Goal: Task Accomplishment & Management: Use online tool/utility

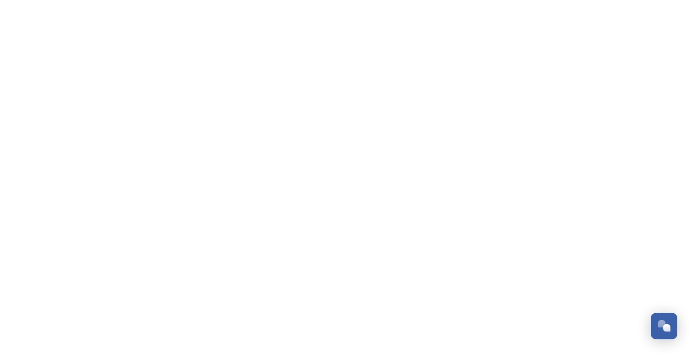
scroll to position [2972, 0]
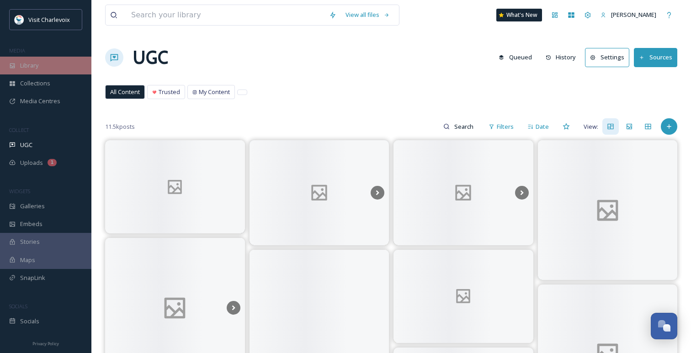
click at [47, 68] on div "Library" at bounding box center [45, 66] width 91 height 18
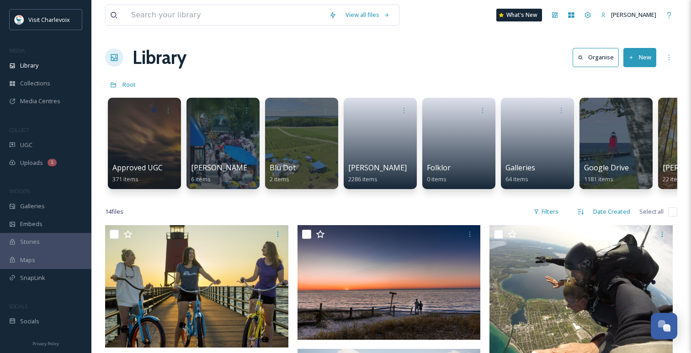
click at [142, 138] on div at bounding box center [144, 143] width 73 height 91
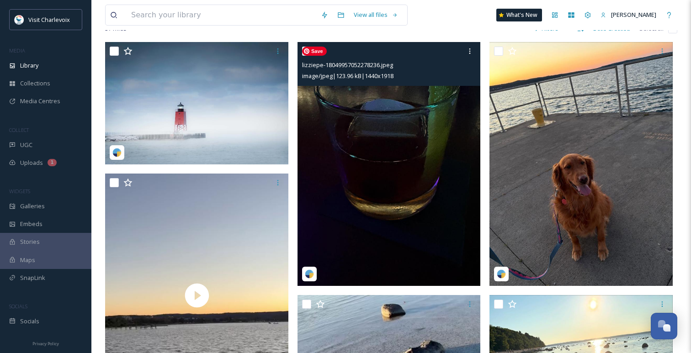
scroll to position [77, 0]
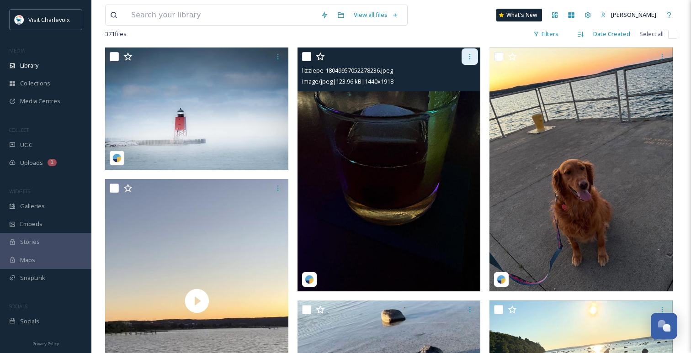
click at [471, 56] on icon at bounding box center [469, 56] width 7 height 7
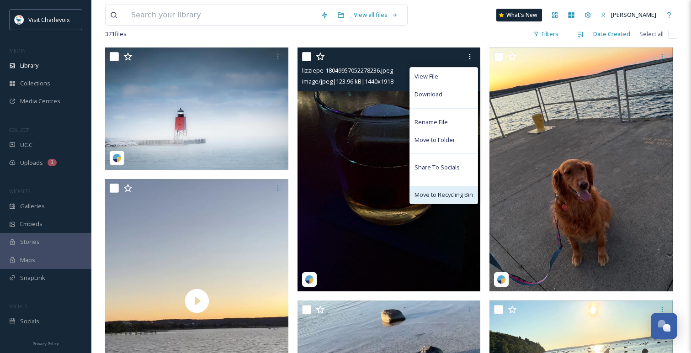
click at [446, 192] on span "Move to Recycling Bin" at bounding box center [444, 195] width 59 height 9
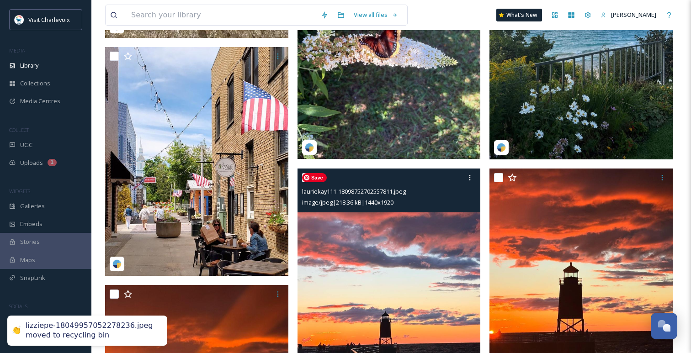
scroll to position [712, 0]
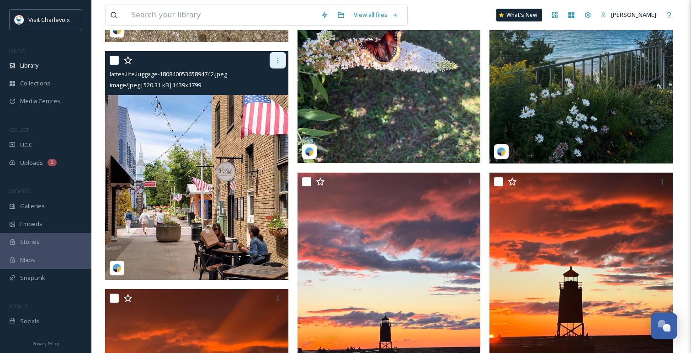
click at [277, 59] on icon at bounding box center [277, 60] width 7 height 7
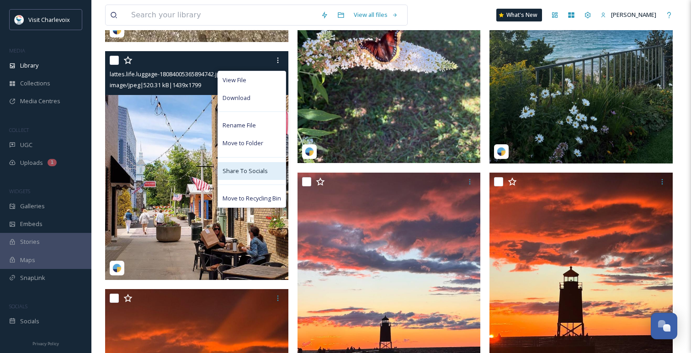
click at [267, 172] on div "Share To Socials" at bounding box center [252, 171] width 68 height 18
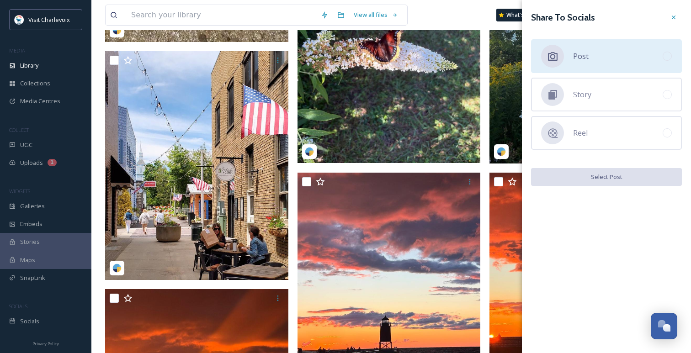
click at [609, 61] on div "Post" at bounding box center [606, 56] width 151 height 34
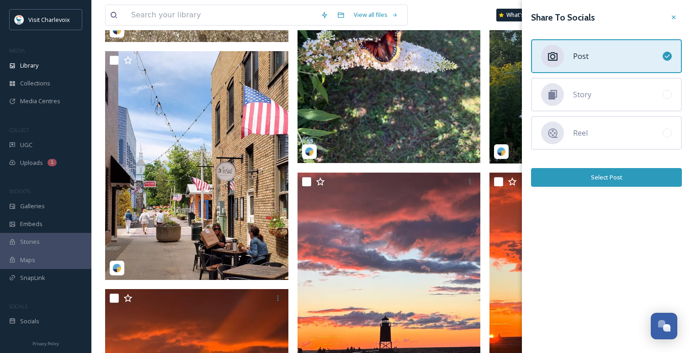
click at [600, 180] on button "Select Post" at bounding box center [606, 177] width 151 height 19
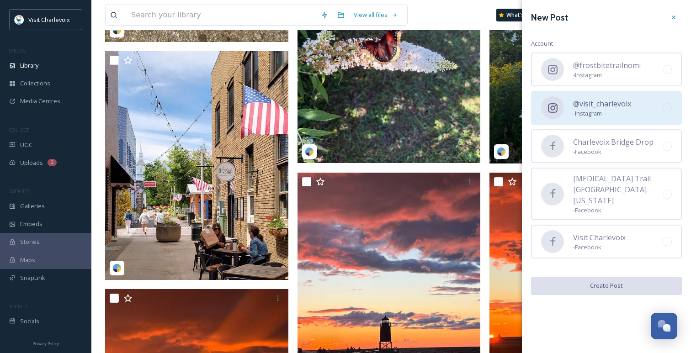
click at [647, 113] on div "@visit_charlevoix - Instagram" at bounding box center [606, 108] width 151 height 34
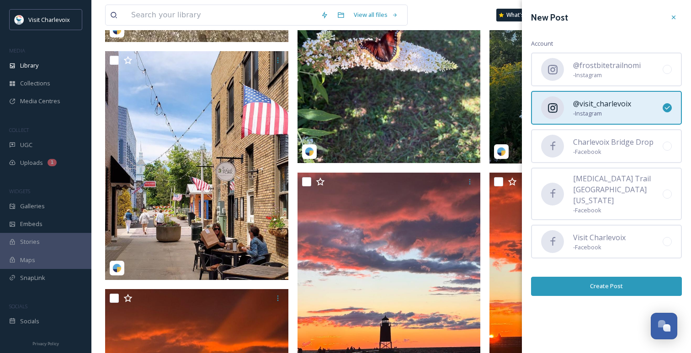
click at [616, 277] on button "Create Post" at bounding box center [606, 286] width 151 height 19
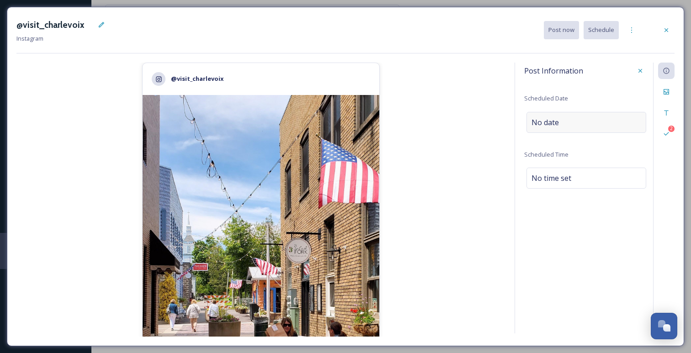
click at [564, 120] on div "No date" at bounding box center [587, 122] width 120 height 21
click at [557, 123] on input "text" at bounding box center [572, 122] width 91 height 20
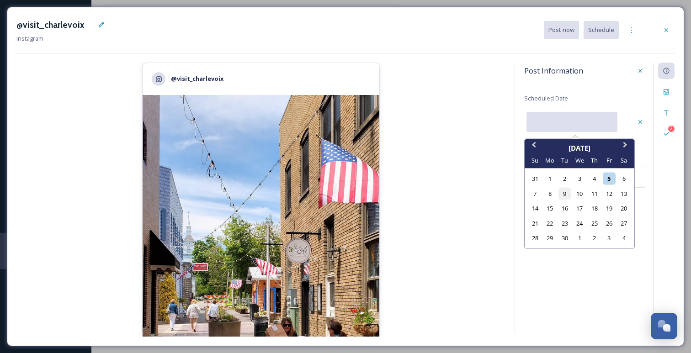
click at [560, 192] on div "9" at bounding box center [565, 193] width 12 height 12
type input "[DATE]"
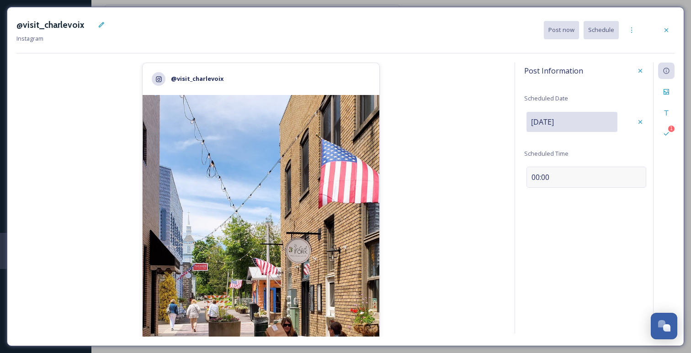
click at [552, 181] on div "00:00" at bounding box center [587, 177] width 120 height 21
click at [534, 176] on input "09:24" at bounding box center [554, 177] width 61 height 22
type input "15:24"
click at [645, 193] on div "Post Information Scheduled Date [DATE] Scheduled Time 15:24" at bounding box center [586, 132] width 124 height 139
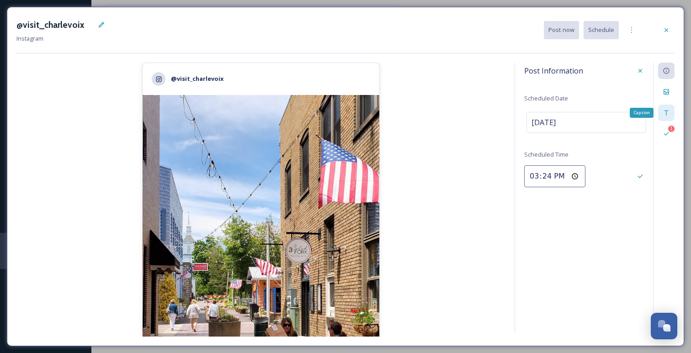
click at [668, 108] on div "Caption" at bounding box center [666, 113] width 16 height 16
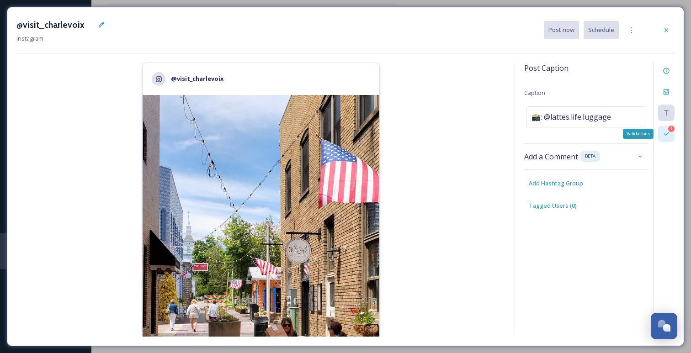
click at [668, 132] on icon at bounding box center [666, 133] width 7 height 7
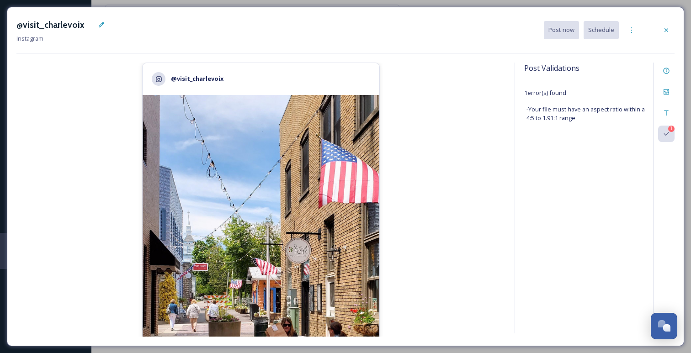
click at [547, 99] on div "Post Validations 1 error(s) found - Your file must have an aspect ratio within …" at bounding box center [586, 101] width 124 height 76
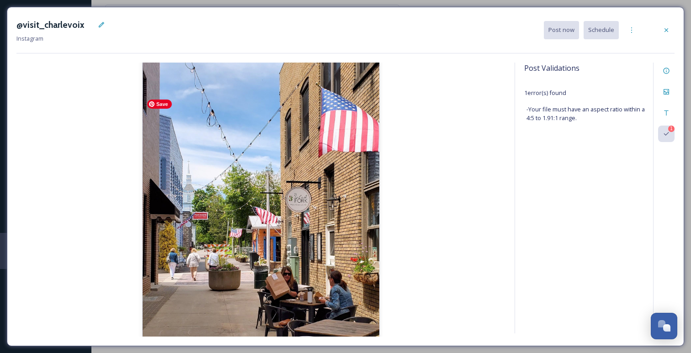
scroll to position [153, 0]
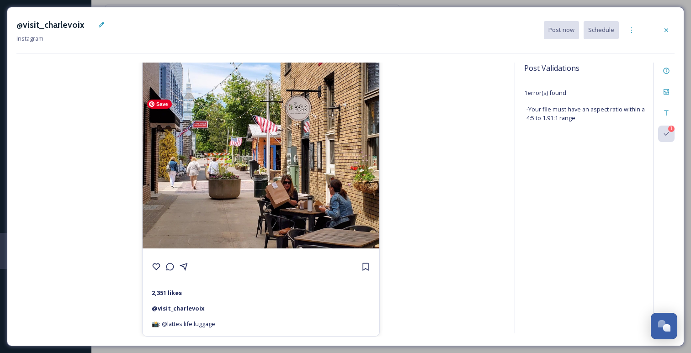
click at [257, 167] on img at bounding box center [261, 100] width 237 height 296
click at [673, 30] on div at bounding box center [666, 30] width 16 height 16
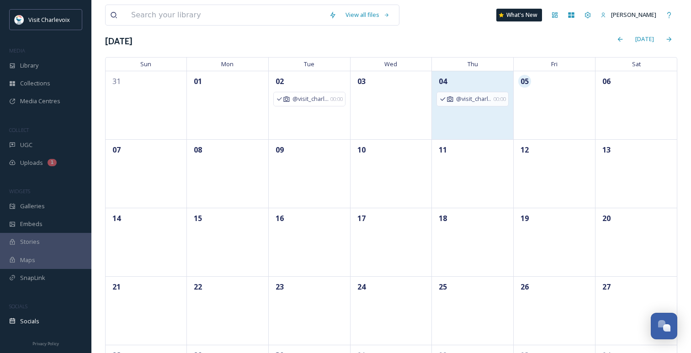
scroll to position [57, 0]
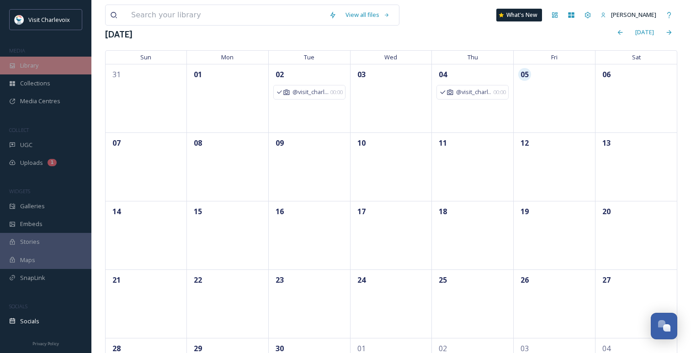
click at [23, 64] on span "Library" at bounding box center [29, 65] width 18 height 9
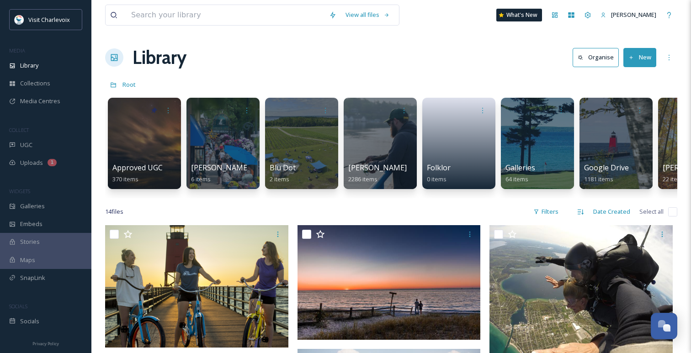
click at [144, 130] on div at bounding box center [144, 143] width 73 height 91
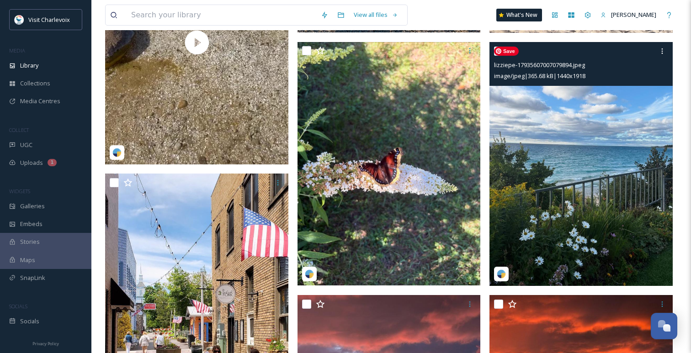
scroll to position [574, 0]
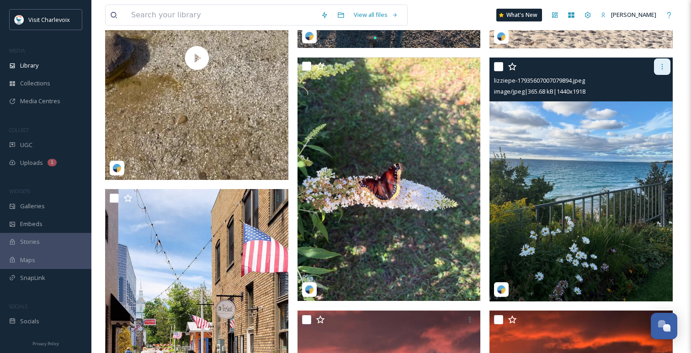
click at [658, 64] on div at bounding box center [662, 67] width 16 height 16
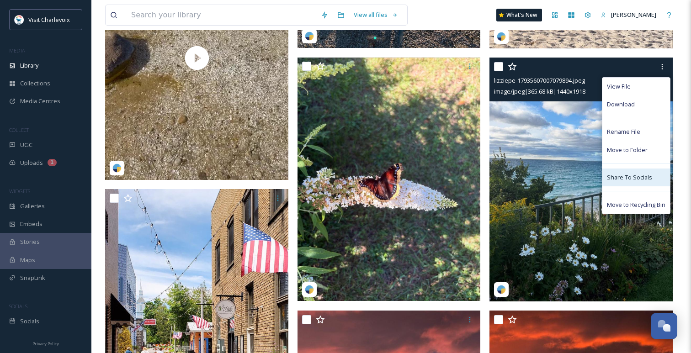
click at [623, 180] on span "Share To Socials" at bounding box center [629, 177] width 45 height 9
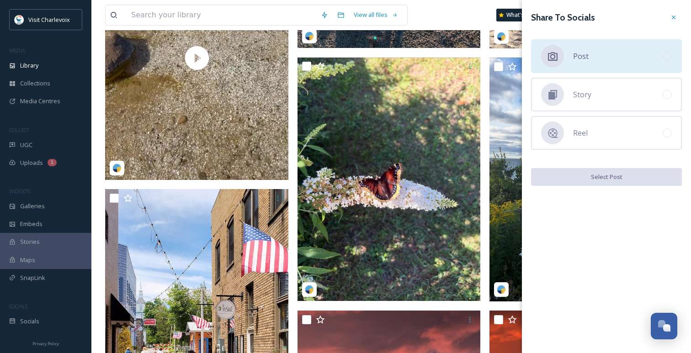
click at [594, 50] on div "Post" at bounding box center [606, 56] width 151 height 34
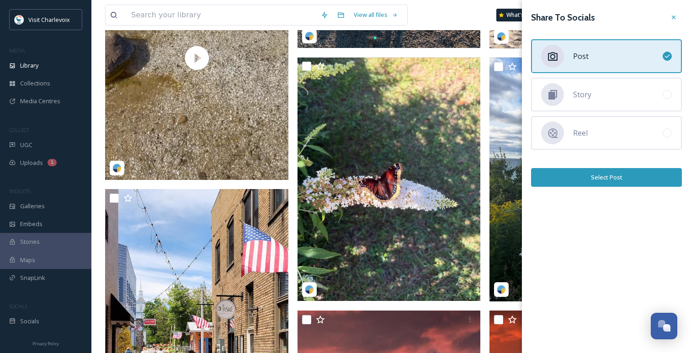
click at [591, 183] on button "Select Post" at bounding box center [606, 177] width 151 height 19
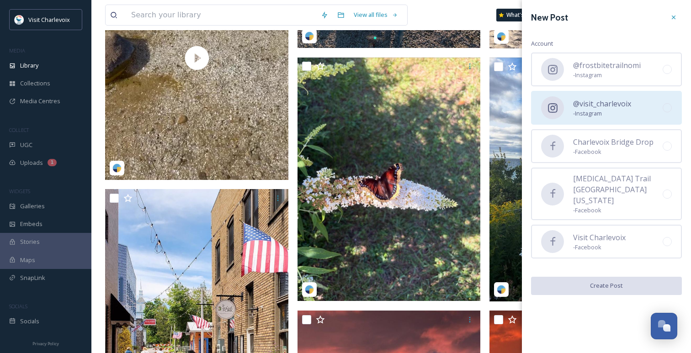
click at [599, 112] on span "- Instagram" at bounding box center [602, 113] width 58 height 9
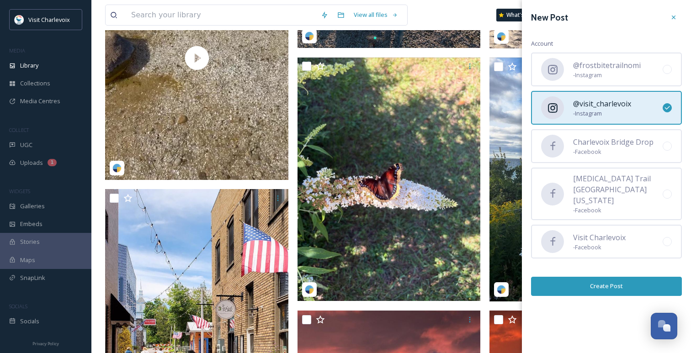
click at [588, 277] on button "Create Post" at bounding box center [606, 286] width 151 height 19
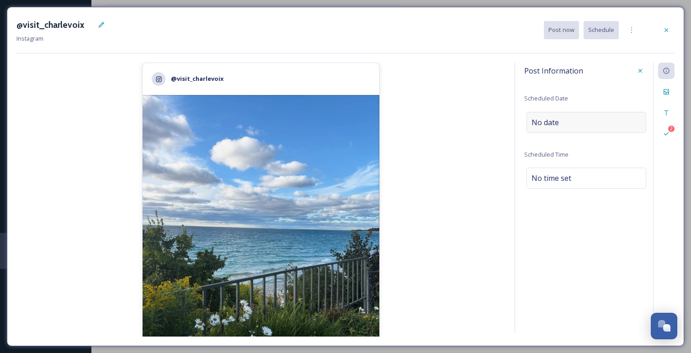
click at [563, 122] on div "No date" at bounding box center [587, 122] width 120 height 21
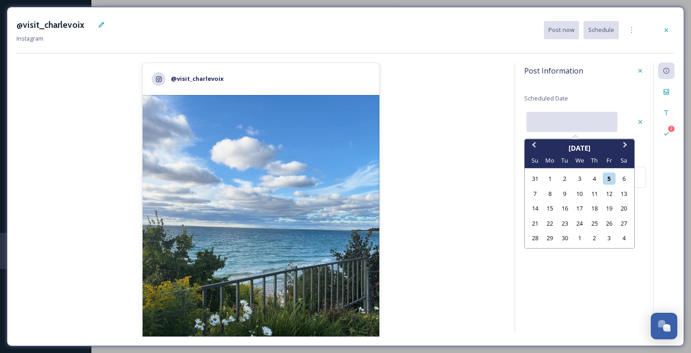
click at [563, 122] on input "text" at bounding box center [572, 122] width 91 height 20
click at [563, 196] on div "9" at bounding box center [565, 193] width 12 height 12
type input "[DATE]"
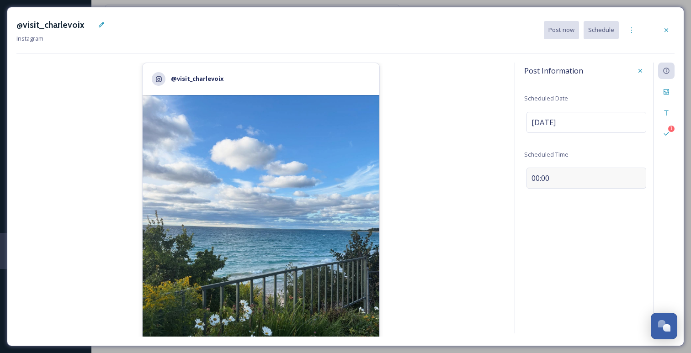
click at [559, 185] on div "00:00" at bounding box center [587, 178] width 120 height 21
click at [533, 177] on input "09:25" at bounding box center [554, 177] width 61 height 22
type input "15:25"
click at [667, 125] on div "1" at bounding box center [663, 198] width 21 height 271
click at [666, 134] on icon at bounding box center [666, 133] width 7 height 7
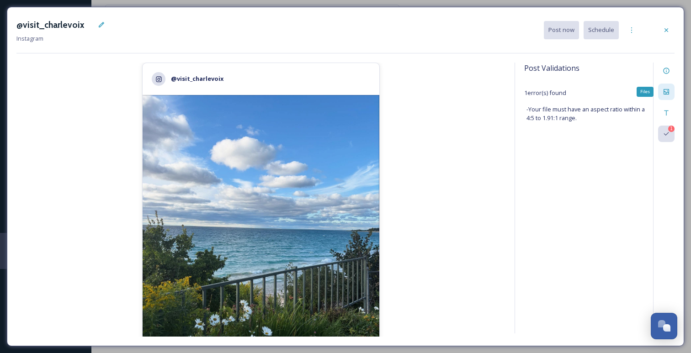
click at [667, 99] on div "Files" at bounding box center [666, 92] width 16 height 16
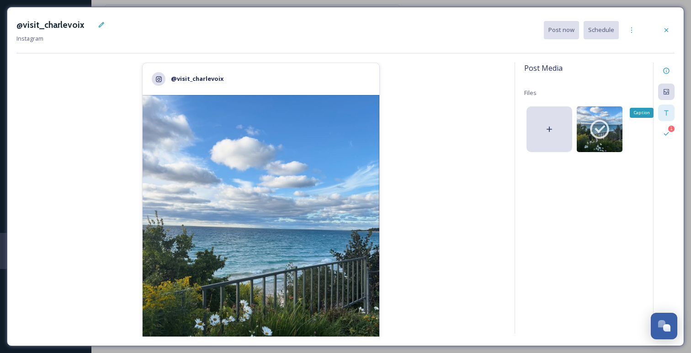
click at [662, 115] on div "Caption" at bounding box center [666, 113] width 16 height 16
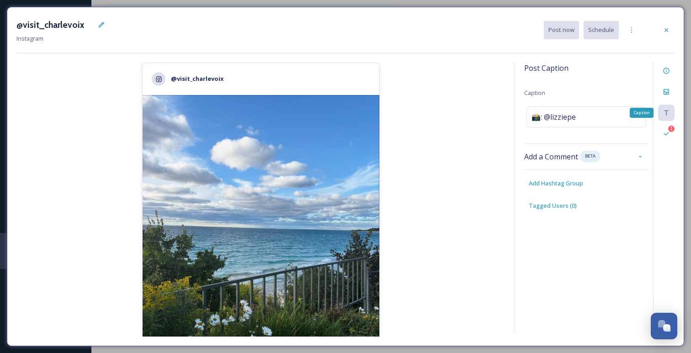
click at [662, 115] on div "Caption" at bounding box center [666, 113] width 16 height 16
click at [589, 112] on div "📸: @lizziepe" at bounding box center [587, 117] width 120 height 21
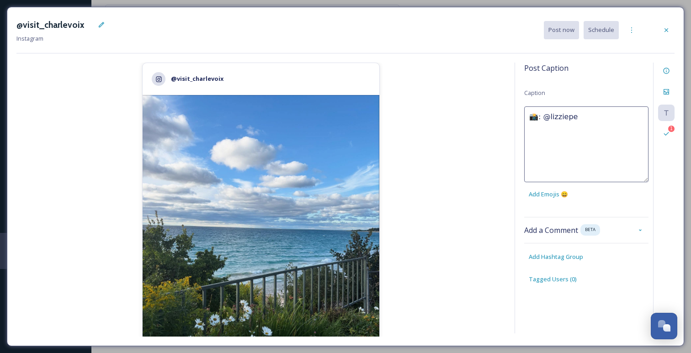
click at [564, 109] on textarea "📸: @lizziepe" at bounding box center [586, 145] width 124 height 76
click at [585, 128] on textarea "Lake [US_STATE] views 📸: @lizziepe" at bounding box center [586, 145] width 124 height 76
type textarea "Lake [US_STATE] views 📸: @lizziepe"
click at [668, 30] on icon at bounding box center [666, 30] width 7 height 7
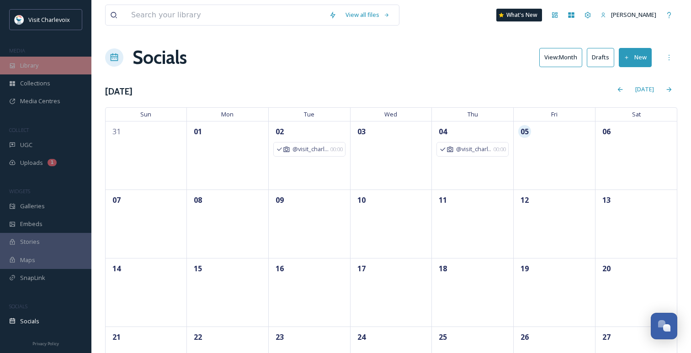
click at [41, 69] on div "Library" at bounding box center [45, 66] width 91 height 18
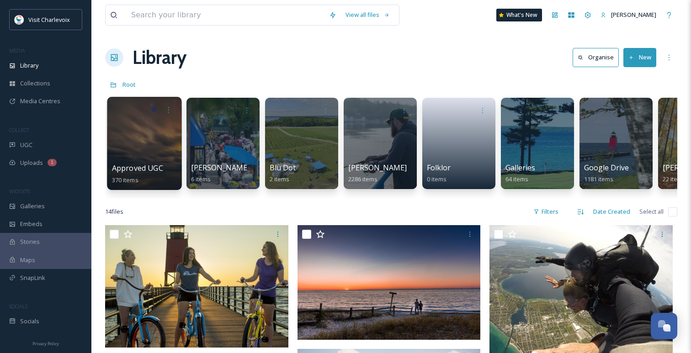
click at [164, 122] on div at bounding box center [144, 143] width 75 height 93
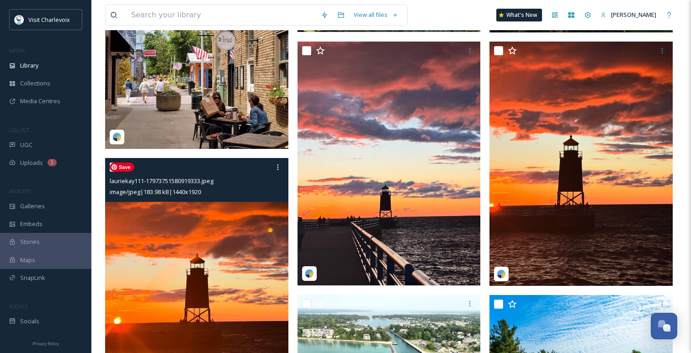
scroll to position [864, 0]
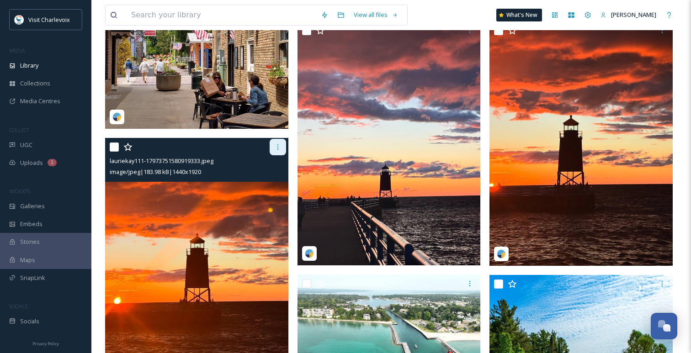
click at [270, 152] on div at bounding box center [278, 147] width 16 height 16
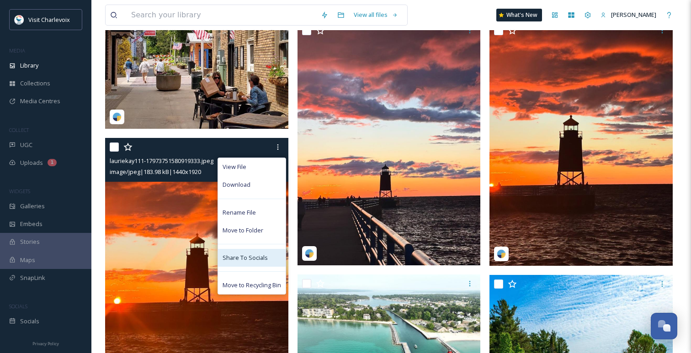
click at [250, 263] on div "Share To Socials" at bounding box center [252, 258] width 68 height 18
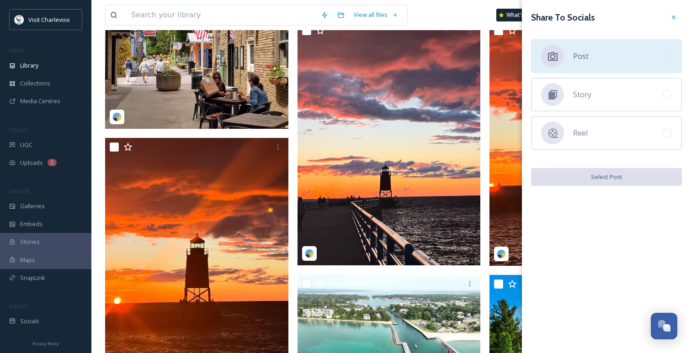
click at [606, 69] on div "Post" at bounding box center [606, 56] width 151 height 34
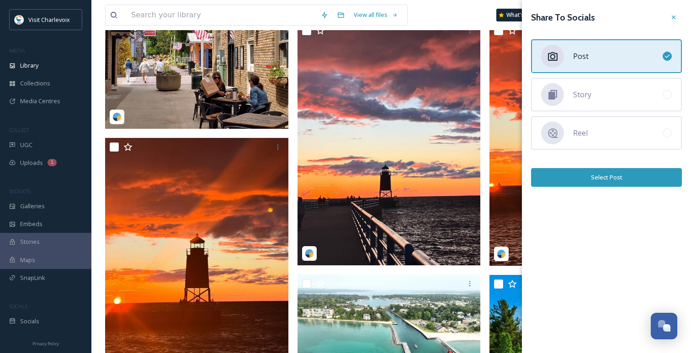
click at [603, 182] on button "Select Post" at bounding box center [606, 177] width 151 height 19
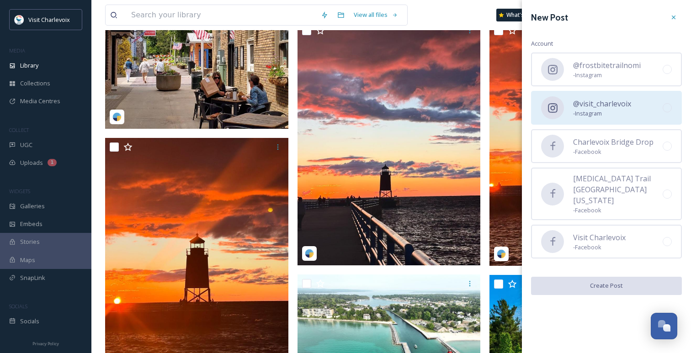
click at [604, 118] on div "@visit_charlevoix - Instagram" at bounding box center [606, 108] width 151 height 34
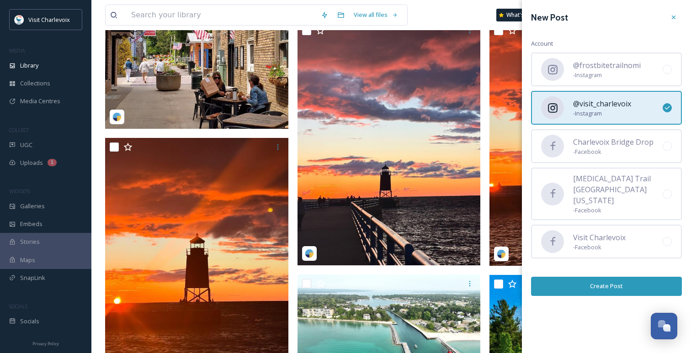
click at [594, 280] on button "Create Post" at bounding box center [606, 286] width 151 height 19
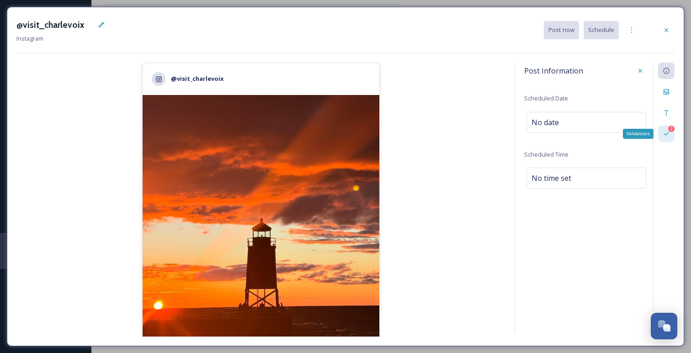
click at [672, 134] on div "2 Validations" at bounding box center [666, 134] width 16 height 16
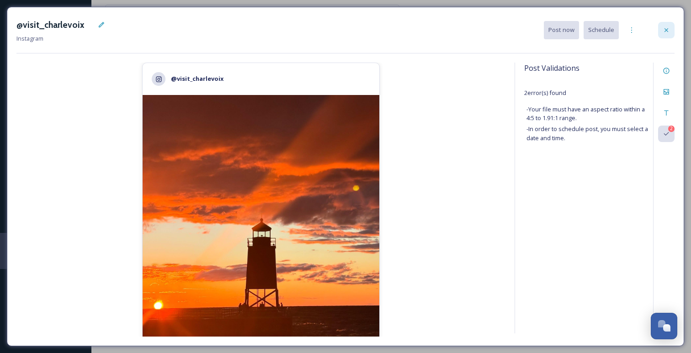
click at [673, 28] on div at bounding box center [666, 30] width 16 height 16
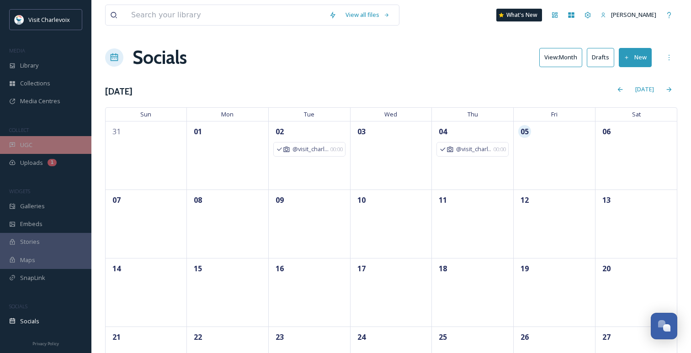
click at [30, 144] on span "UGC" at bounding box center [26, 145] width 12 height 9
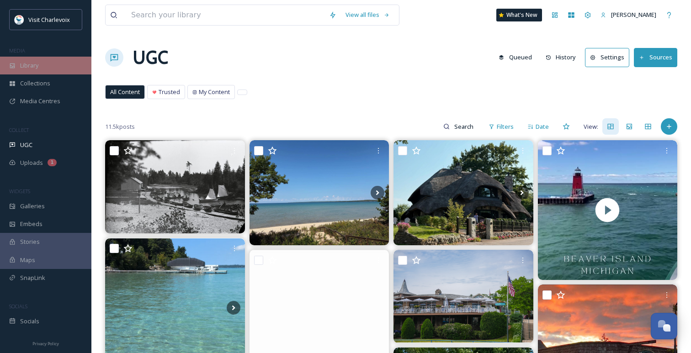
click at [42, 68] on div "Library" at bounding box center [45, 66] width 91 height 18
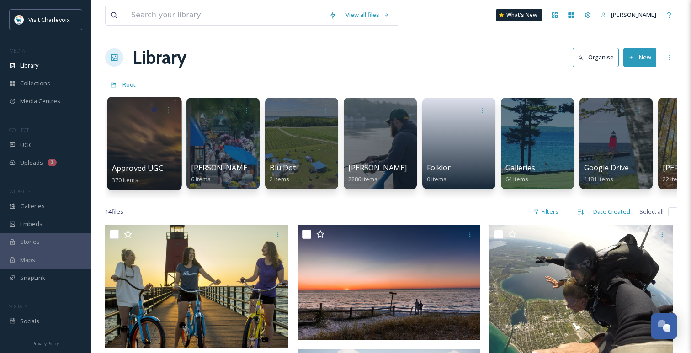
click at [164, 157] on div at bounding box center [144, 143] width 75 height 93
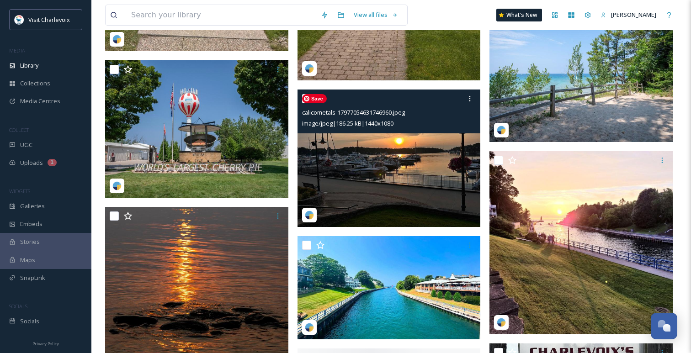
scroll to position [1803, 0]
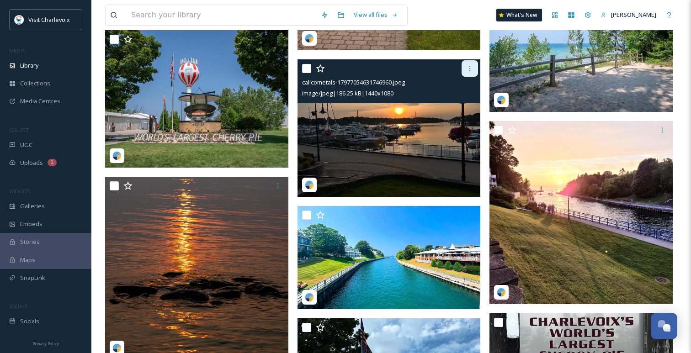
click at [469, 75] on div at bounding box center [470, 68] width 16 height 16
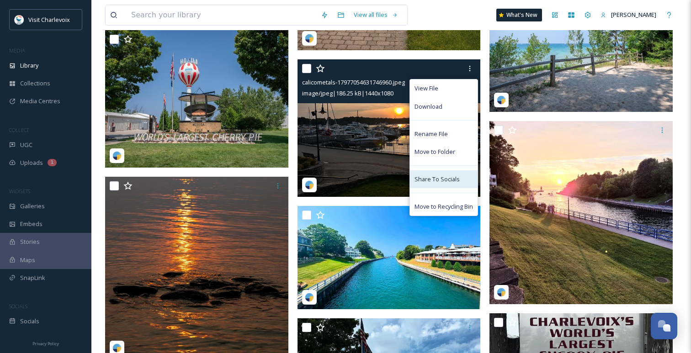
click at [434, 180] on span "Share To Socials" at bounding box center [437, 179] width 45 height 9
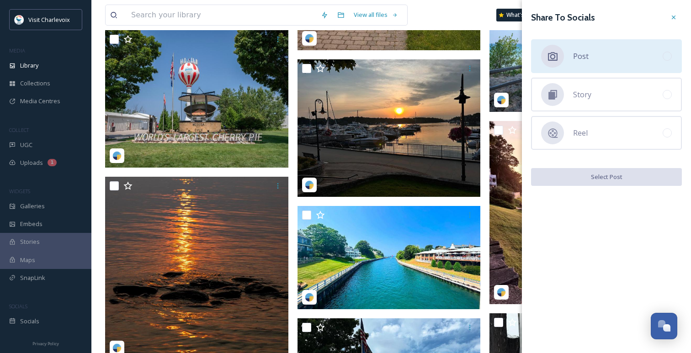
click at [607, 59] on div "Post" at bounding box center [606, 56] width 151 height 34
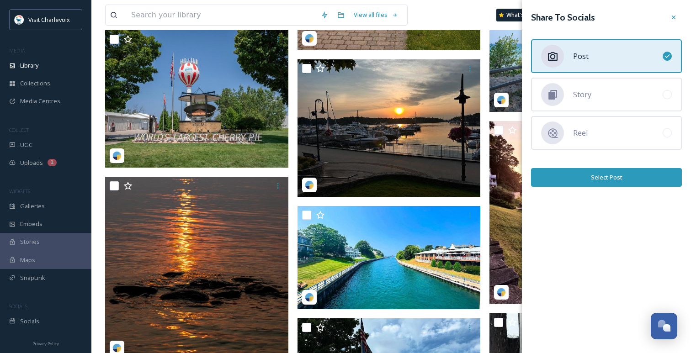
click at [598, 179] on button "Select Post" at bounding box center [606, 177] width 151 height 19
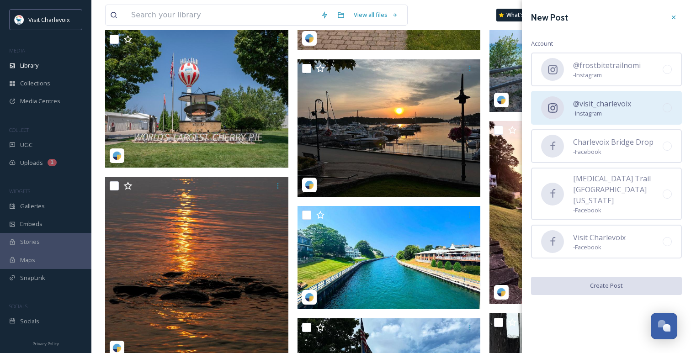
click at [608, 105] on span "@visit_charlevoix" at bounding box center [602, 103] width 58 height 11
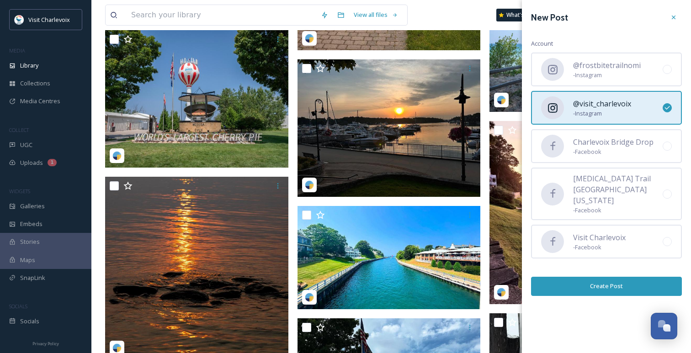
click at [594, 277] on button "Create Post" at bounding box center [606, 286] width 151 height 19
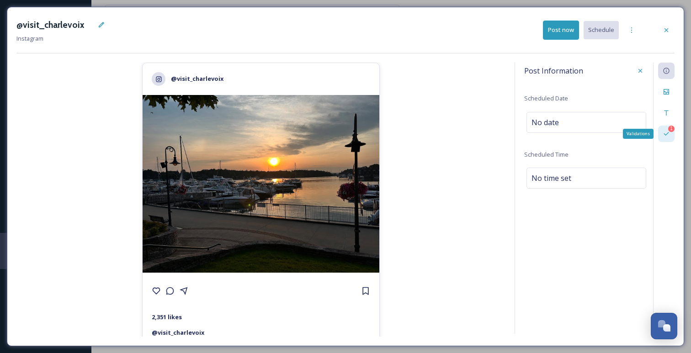
click at [673, 134] on div "1 Validations" at bounding box center [666, 134] width 16 height 16
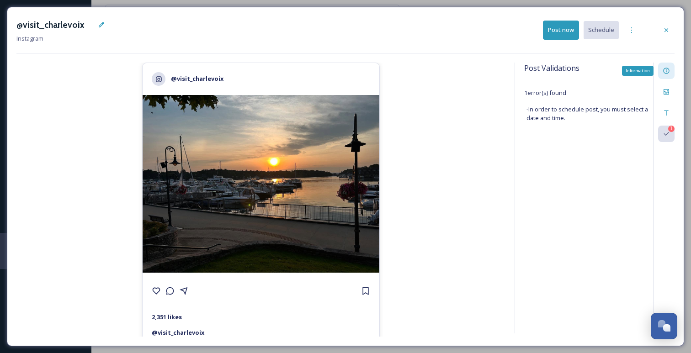
click at [673, 75] on div "Information" at bounding box center [666, 71] width 16 height 16
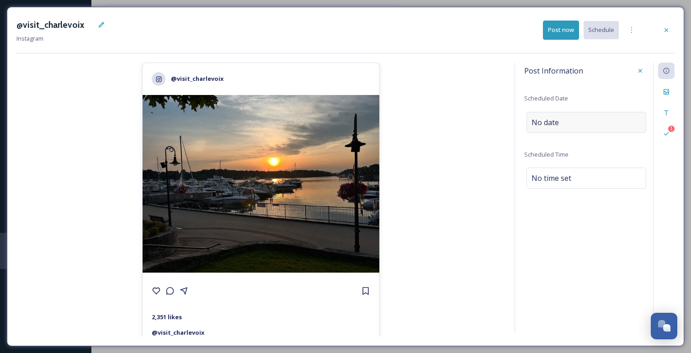
click at [549, 120] on span "No date" at bounding box center [545, 122] width 27 height 11
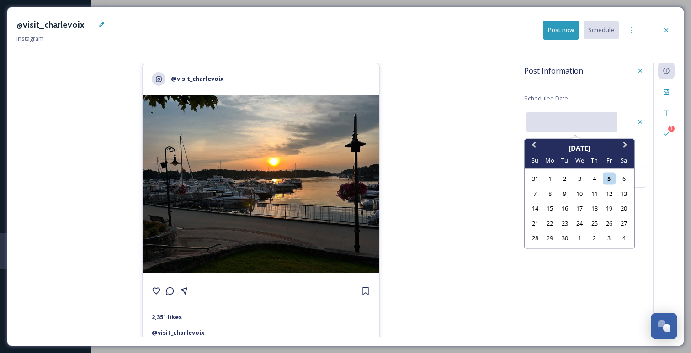
click at [549, 120] on input "text" at bounding box center [572, 122] width 91 height 20
click at [561, 194] on div "9" at bounding box center [565, 193] width 12 height 12
type input "[DATE]"
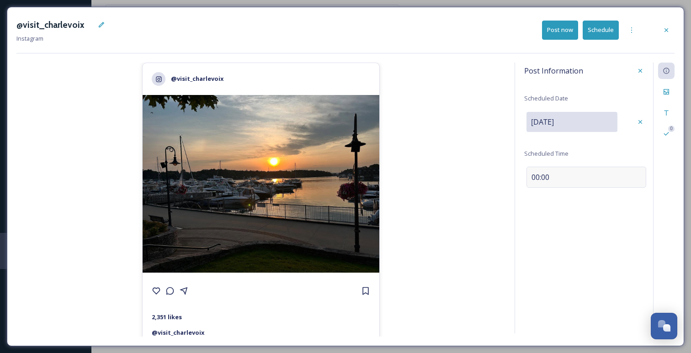
click at [565, 180] on div "00:00" at bounding box center [587, 177] width 120 height 21
click at [537, 177] on input "09:26" at bounding box center [554, 177] width 61 height 22
type input "15:26"
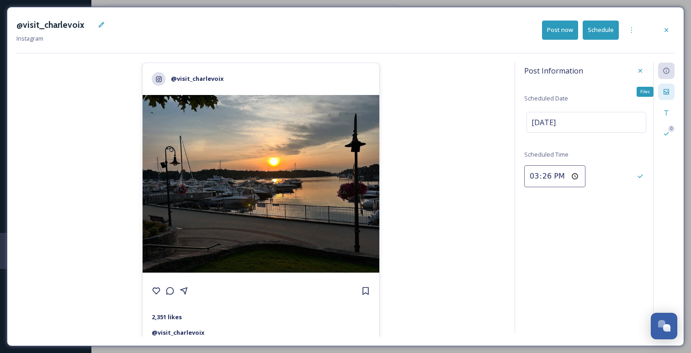
click at [664, 90] on icon at bounding box center [666, 91] width 7 height 7
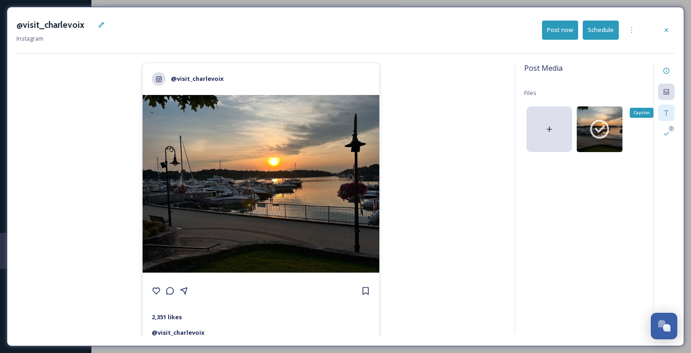
click at [670, 108] on div "Caption" at bounding box center [666, 113] width 16 height 16
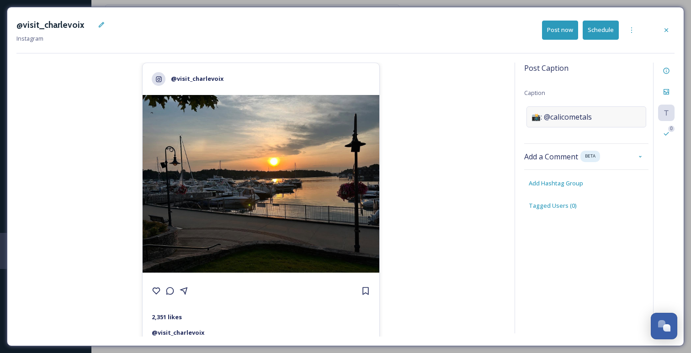
click at [543, 113] on span "📸: @calicometals" at bounding box center [562, 117] width 60 height 11
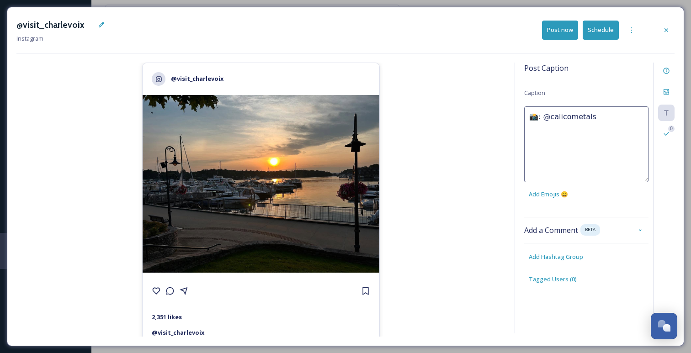
click at [543, 113] on textarea "📸: @calicometals" at bounding box center [586, 145] width 124 height 76
type textarea "Round Lake views 📸: @calicometals"
click at [572, 256] on div "Post Caption Caption Round Lake views 📸: @calicometals Add Emojis 😄 Add a Comme…" at bounding box center [595, 198] width 160 height 271
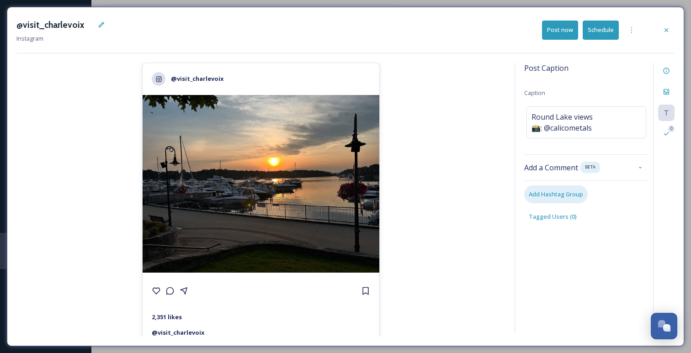
click at [556, 198] on div "Add Hashtag Group" at bounding box center [556, 195] width 64 height 18
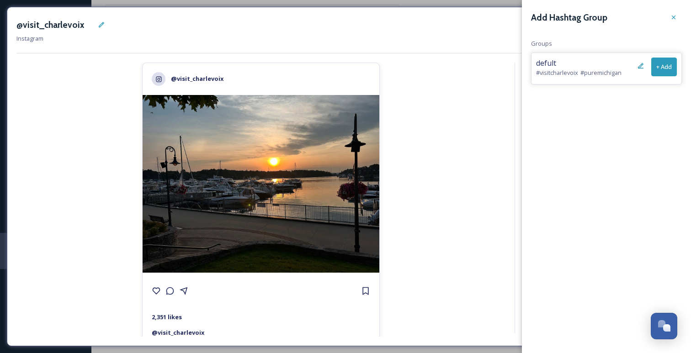
click at [665, 74] on button "+ Add" at bounding box center [665, 67] width 26 height 19
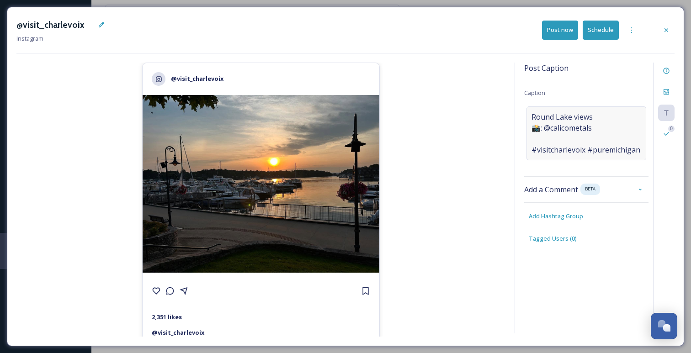
click at [589, 139] on span "Round Lake views 📸: @calicometals #visitcharlevoix #puremichigan" at bounding box center [586, 134] width 109 height 44
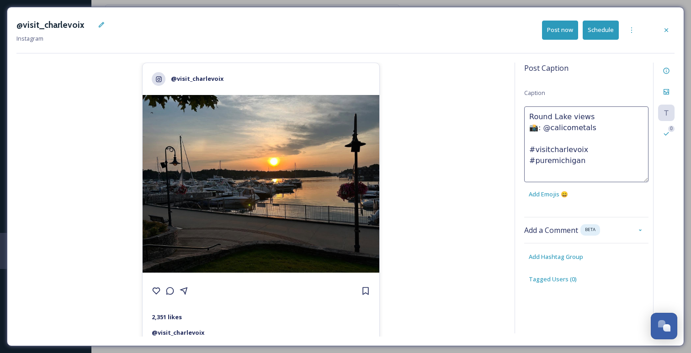
click at [541, 140] on textarea "Round Lake views 📸: @calicometals #visitcharlevoix #puremichigan" at bounding box center [586, 145] width 124 height 76
type textarea "Round Lake views 📸: @calicometals #visitcharlevoix #puremichigan"
click at [600, 28] on button "Schedule" at bounding box center [601, 30] width 36 height 19
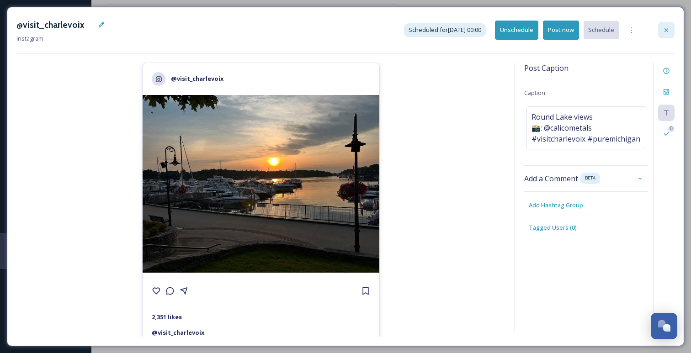
click at [667, 32] on icon at bounding box center [666, 30] width 7 height 7
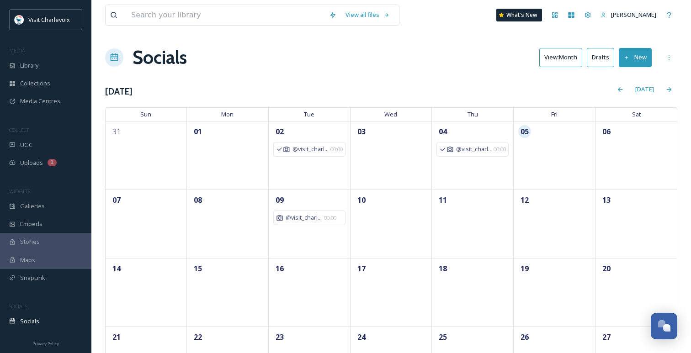
click at [59, 51] on div "MEDIA" at bounding box center [45, 51] width 91 height 12
click at [59, 64] on div "Library" at bounding box center [45, 66] width 91 height 18
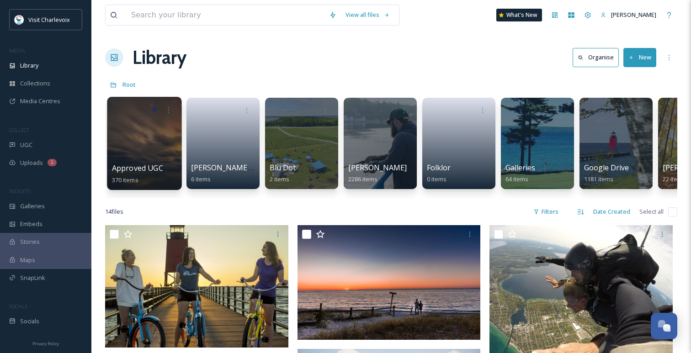
click at [146, 152] on div at bounding box center [144, 143] width 75 height 93
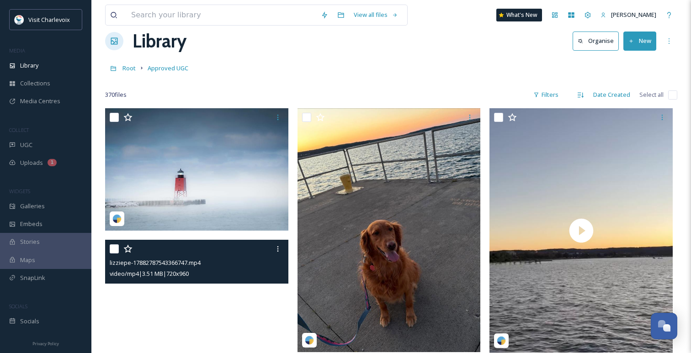
scroll to position [6, 0]
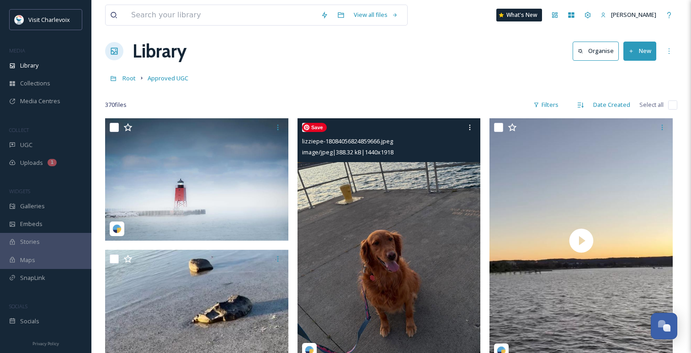
click at [378, 221] on img at bounding box center [389, 240] width 183 height 244
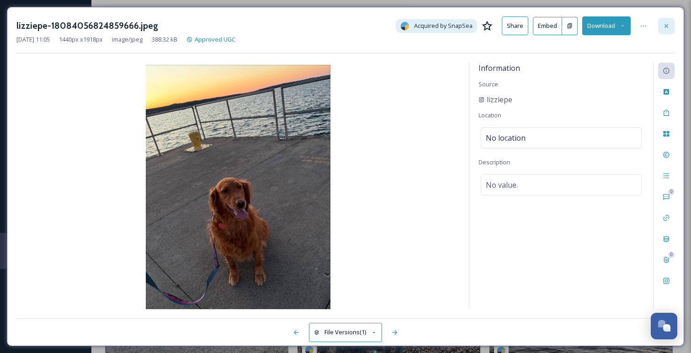
click at [668, 26] on icon at bounding box center [666, 25] width 7 height 7
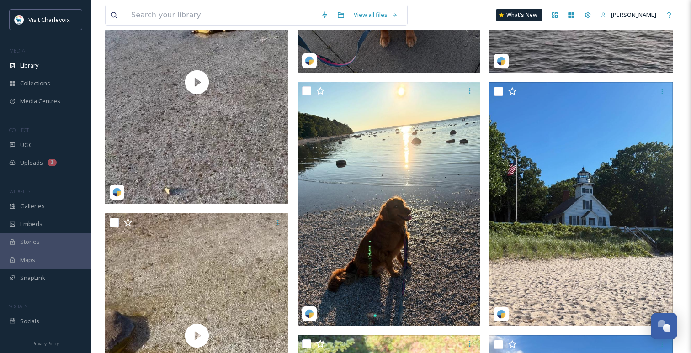
scroll to position [297, 0]
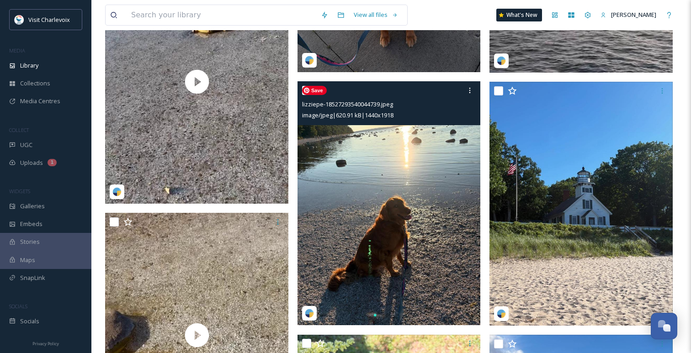
click at [373, 192] on img at bounding box center [389, 203] width 183 height 244
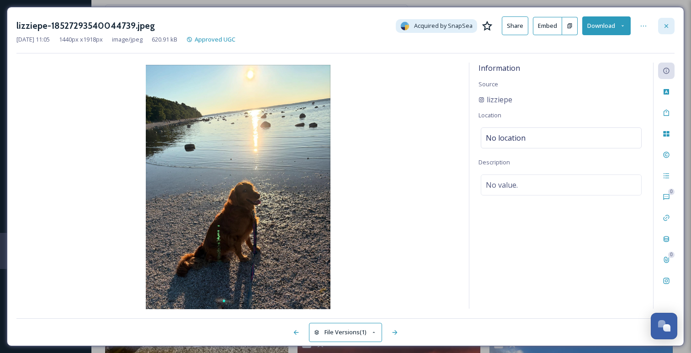
click at [664, 24] on icon at bounding box center [666, 25] width 7 height 7
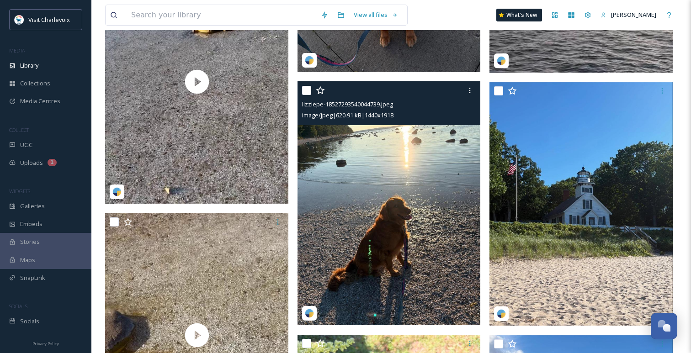
click at [308, 315] on img at bounding box center [309, 313] width 9 height 9
click at [346, 246] on img at bounding box center [389, 203] width 183 height 244
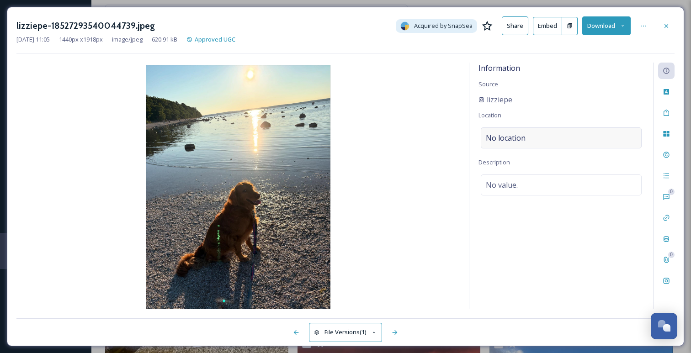
click at [532, 142] on div "No location" at bounding box center [561, 138] width 161 height 21
click at [665, 30] on div at bounding box center [666, 26] width 16 height 16
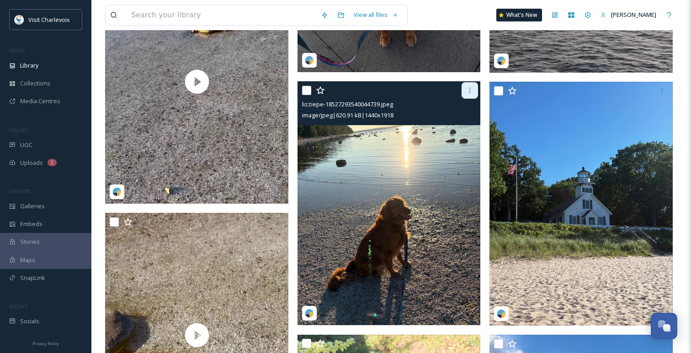
click at [466, 87] on icon at bounding box center [469, 90] width 7 height 7
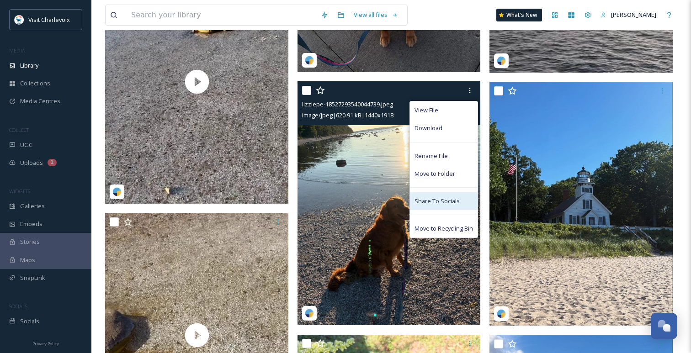
click at [443, 204] on span "Share To Socials" at bounding box center [437, 201] width 45 height 9
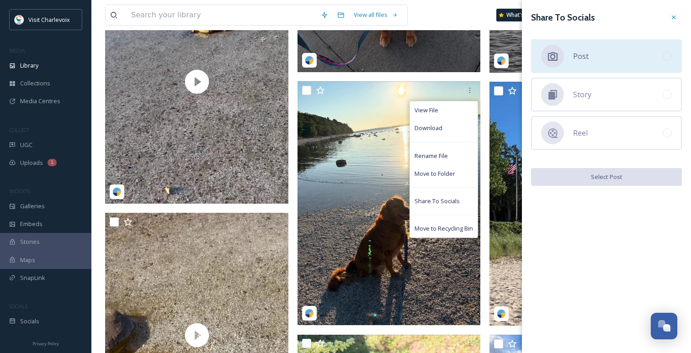
click at [593, 60] on div "Post" at bounding box center [606, 56] width 151 height 34
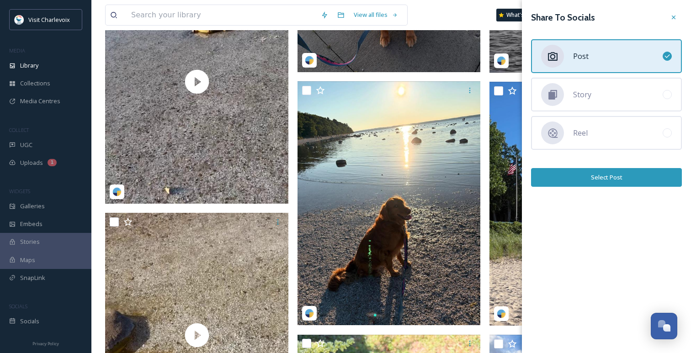
click at [582, 179] on button "Select Post" at bounding box center [606, 177] width 151 height 19
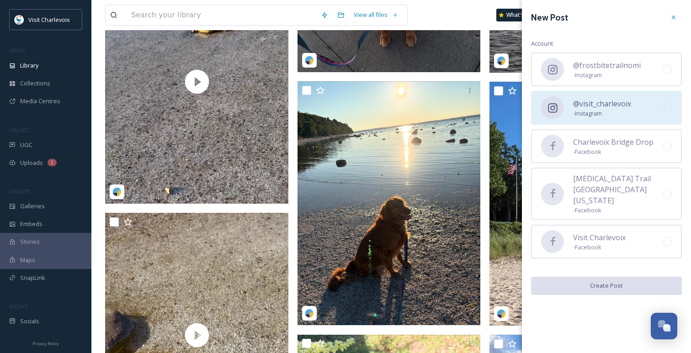
click at [593, 119] on div "@visit_charlevoix - Instagram" at bounding box center [606, 108] width 151 height 34
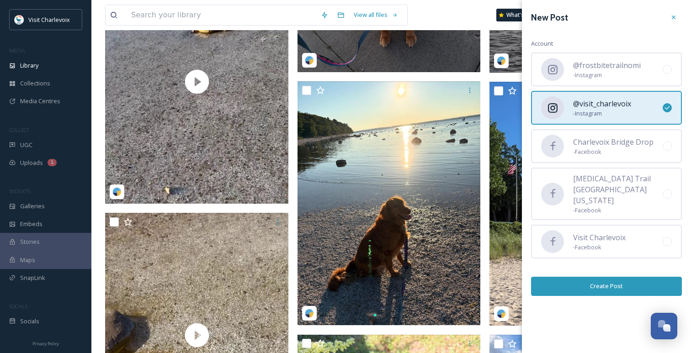
click at [587, 277] on button "Create Post" at bounding box center [606, 286] width 151 height 19
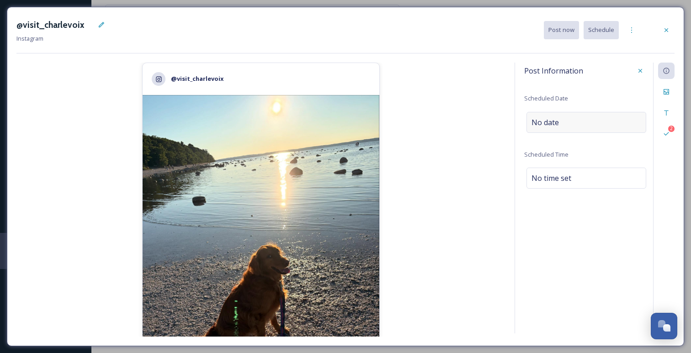
click at [577, 117] on div "No date" at bounding box center [587, 122] width 120 height 21
click at [569, 120] on input "text" at bounding box center [572, 122] width 91 height 20
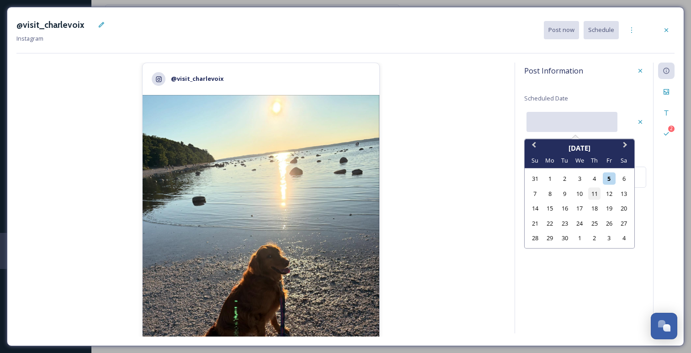
click at [594, 194] on div "11" at bounding box center [594, 193] width 12 height 12
type input "[DATE]"
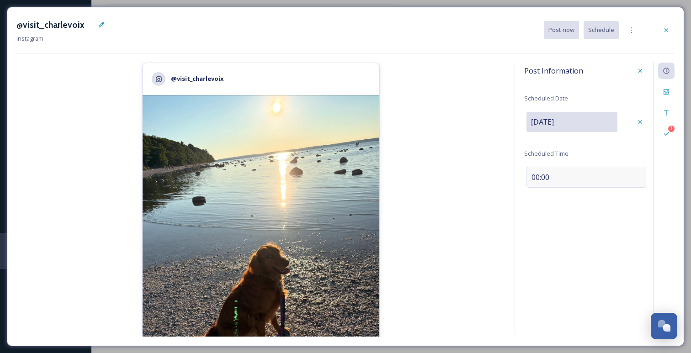
click at [561, 176] on div "00:00" at bounding box center [587, 177] width 120 height 21
click at [534, 176] on input "09:27" at bounding box center [554, 177] width 61 height 22
type input "15:27"
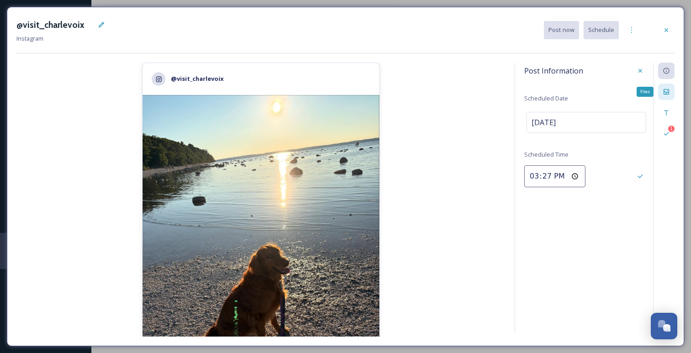
click at [672, 88] on div "Files" at bounding box center [666, 92] width 16 height 16
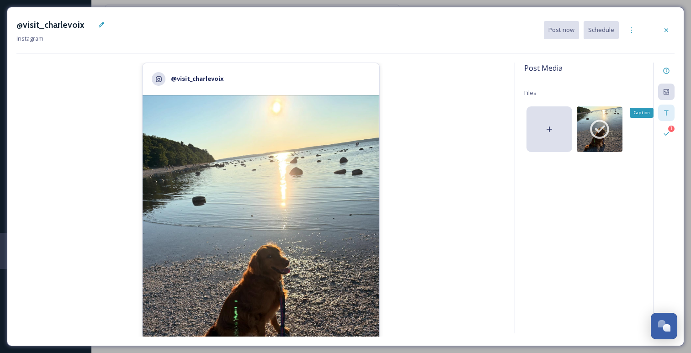
click at [671, 116] on div "Caption" at bounding box center [666, 113] width 16 height 16
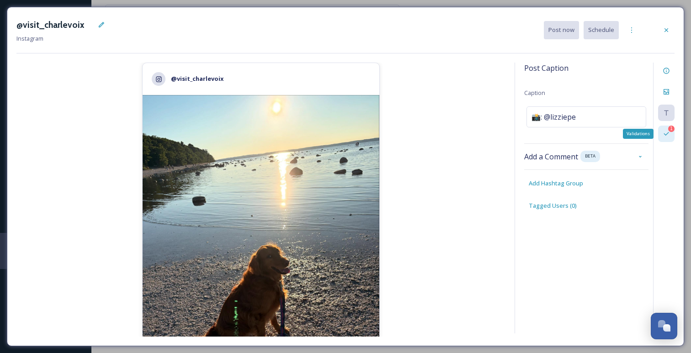
click at [670, 129] on div "1" at bounding box center [671, 129] width 6 height 6
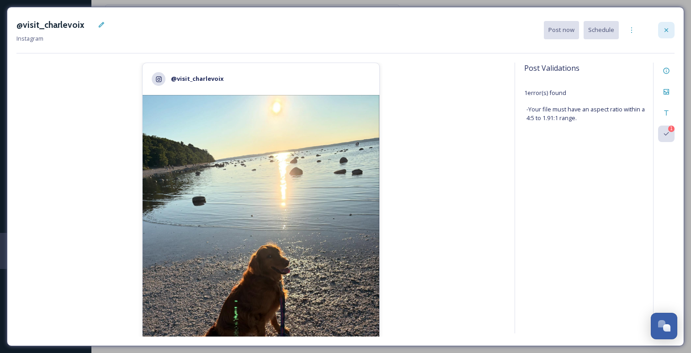
click at [670, 29] on icon at bounding box center [666, 30] width 7 height 7
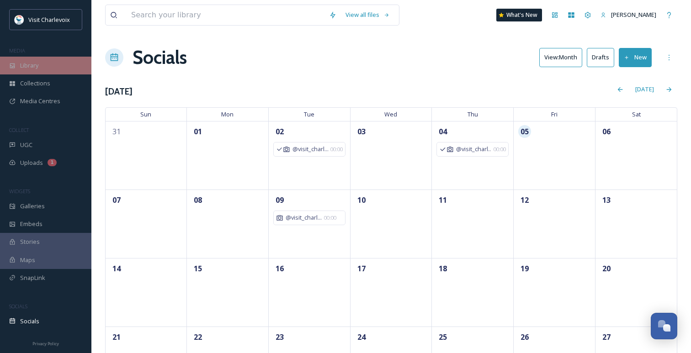
click at [54, 69] on div "Library" at bounding box center [45, 66] width 91 height 18
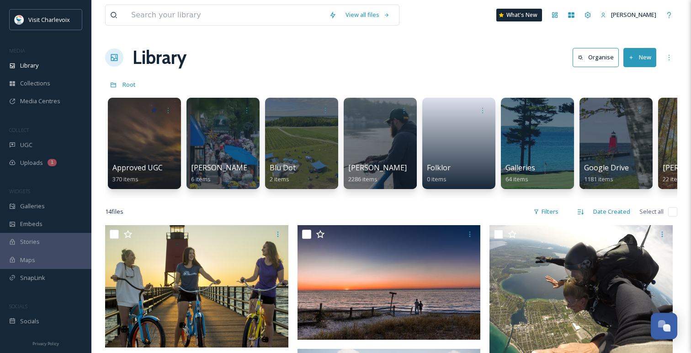
click at [140, 127] on div at bounding box center [144, 143] width 73 height 91
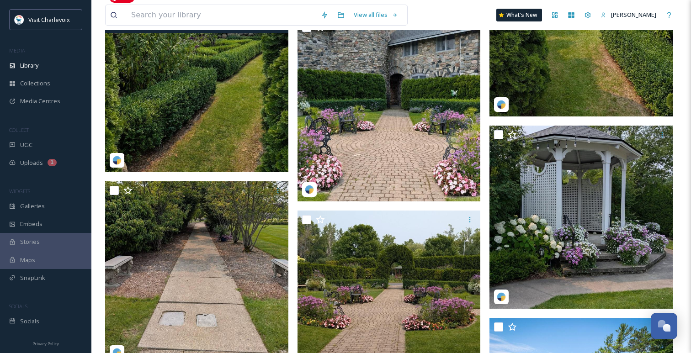
scroll to position [1460, 0]
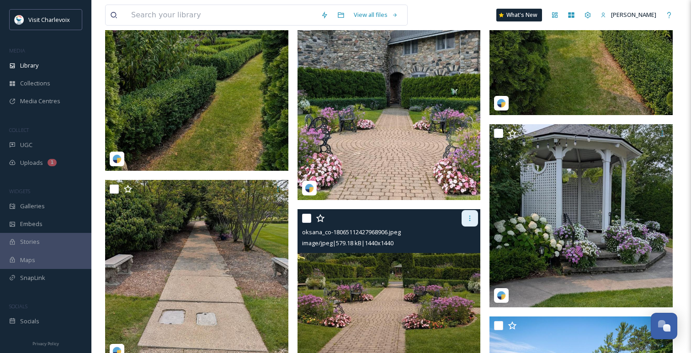
click at [467, 224] on div at bounding box center [470, 218] width 16 height 16
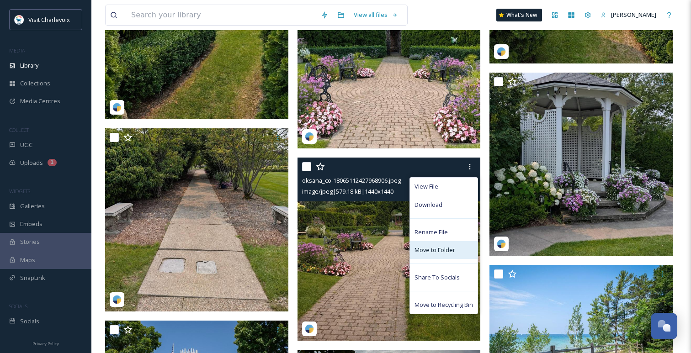
scroll to position [1515, 0]
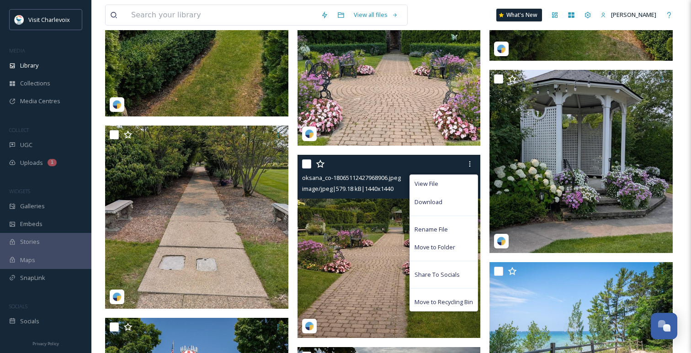
click at [444, 284] on div "View File Download Rename File Move to Folder Share To Socials Move to Recyclin…" at bounding box center [444, 243] width 69 height 137
click at [445, 273] on span "Share To Socials" at bounding box center [437, 275] width 45 height 9
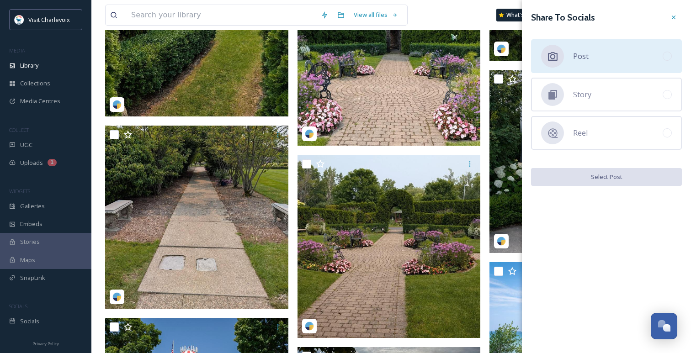
click at [656, 69] on div "Post" at bounding box center [606, 56] width 151 height 34
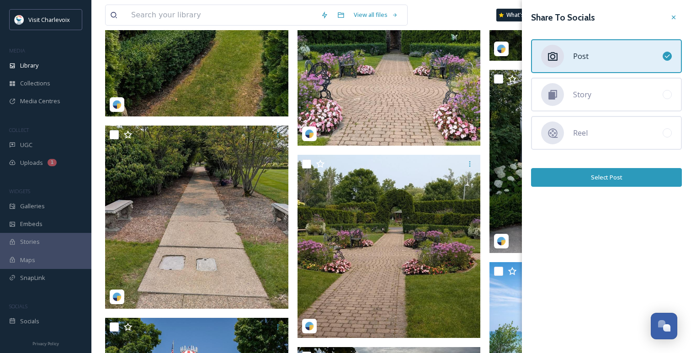
click at [634, 179] on button "Select Post" at bounding box center [606, 177] width 151 height 19
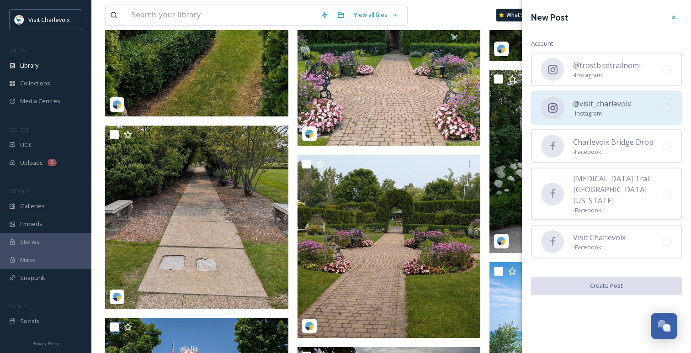
click at [624, 102] on span "@visit_charlevoix" at bounding box center [602, 103] width 58 height 11
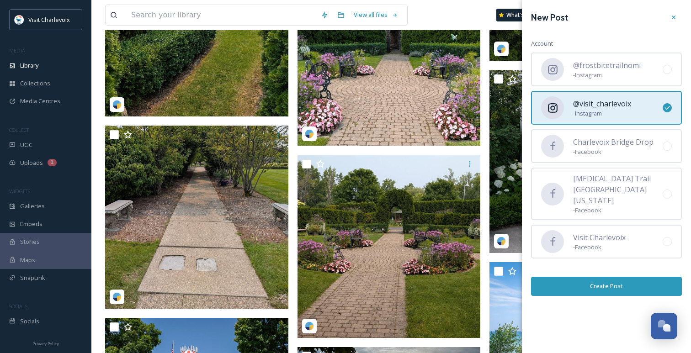
click at [592, 278] on button "Create Post" at bounding box center [606, 286] width 151 height 19
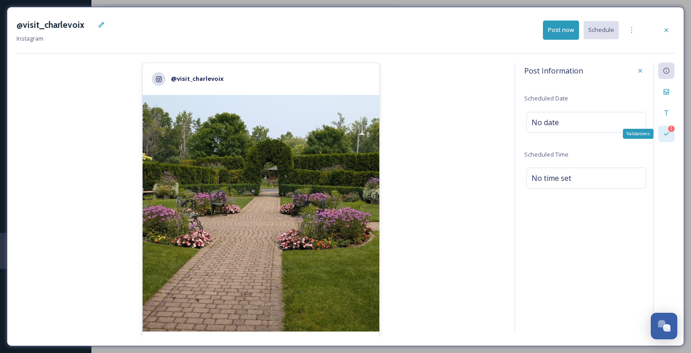
click at [668, 134] on icon at bounding box center [666, 133] width 7 height 7
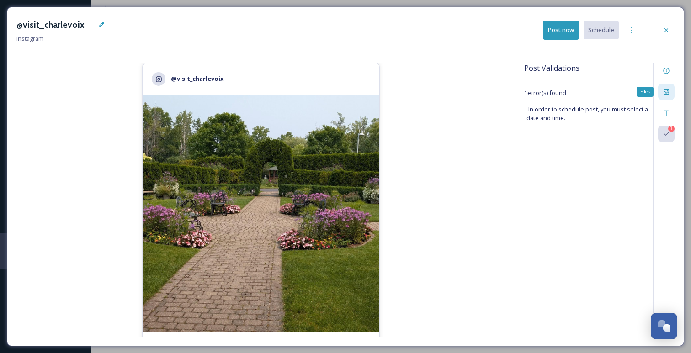
click at [669, 88] on div "Files" at bounding box center [666, 92] width 16 height 16
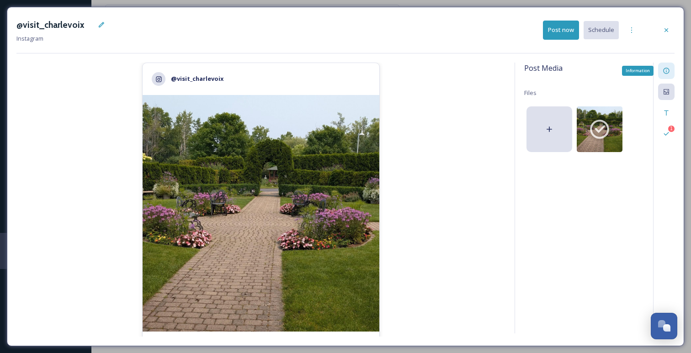
click at [671, 67] on div "Information" at bounding box center [666, 71] width 16 height 16
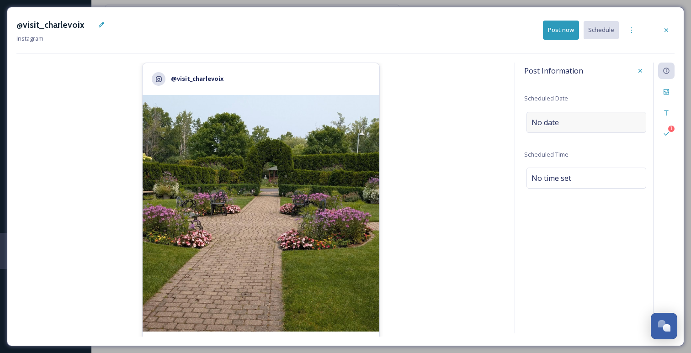
click at [590, 120] on div "No date" at bounding box center [587, 122] width 120 height 21
click at [574, 125] on input "text" at bounding box center [572, 122] width 91 height 20
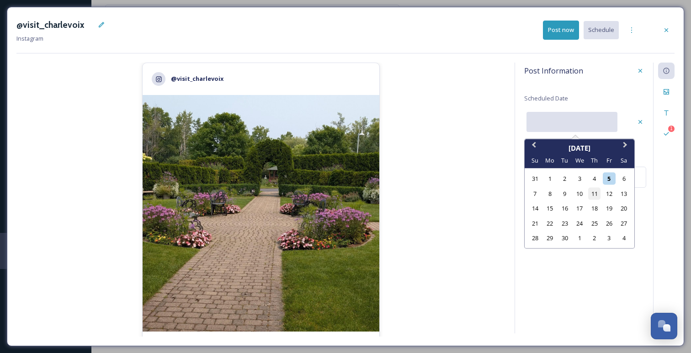
click at [594, 196] on div "11" at bounding box center [594, 193] width 12 height 12
type input "[DATE]"
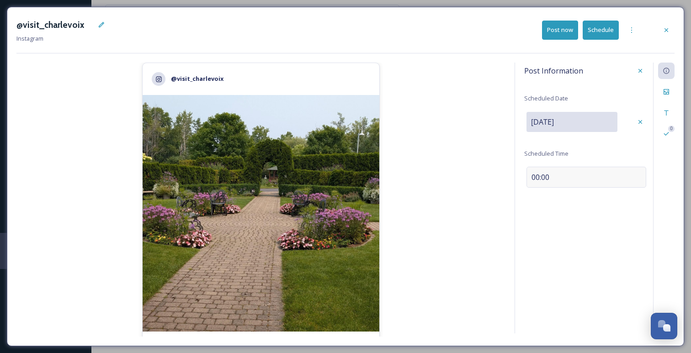
click at [552, 182] on div "00:00" at bounding box center [587, 177] width 120 height 21
click at [541, 177] on input "09:28" at bounding box center [554, 177] width 61 height 22
click at [537, 177] on input "09:28" at bounding box center [554, 177] width 61 height 22
type input "15:28"
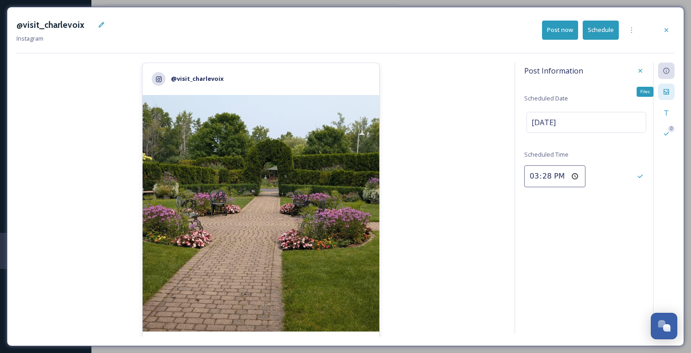
click at [668, 95] on icon at bounding box center [666, 91] width 7 height 7
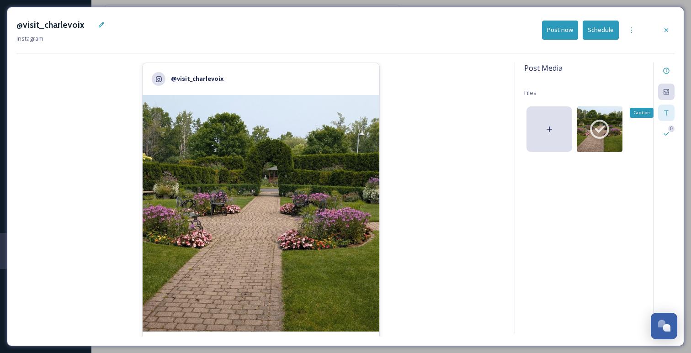
click at [672, 115] on div "Caption" at bounding box center [666, 113] width 16 height 16
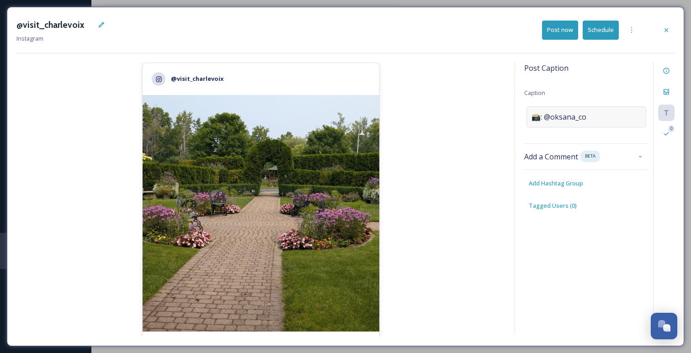
click at [561, 113] on span "📸: @oksana_co" at bounding box center [559, 117] width 55 height 11
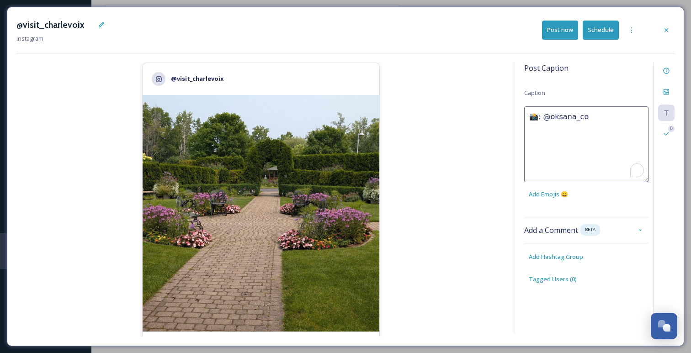
click at [561, 113] on textarea "📸: @oksana_co" at bounding box center [586, 145] width 124 height 76
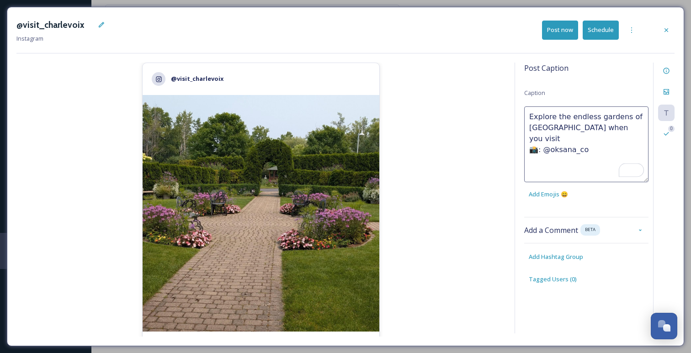
type textarea "Explore the endless gardens of [GEOGRAPHIC_DATA] when you visit 📸: @oksana_co"
click at [564, 252] on div "Post Caption Caption Explore the endless gardens of [GEOGRAPHIC_DATA] when you …" at bounding box center [595, 198] width 160 height 271
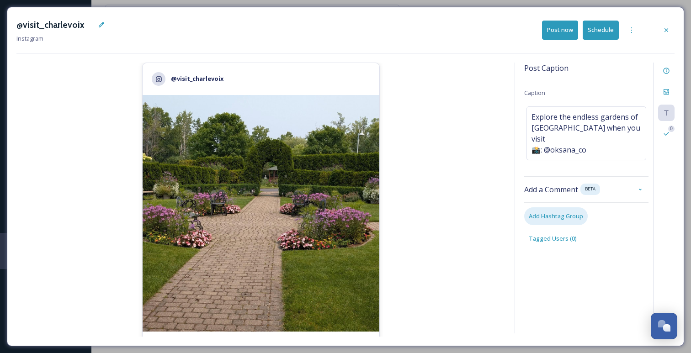
click at [555, 212] on div "Add Hashtag Group" at bounding box center [556, 217] width 64 height 18
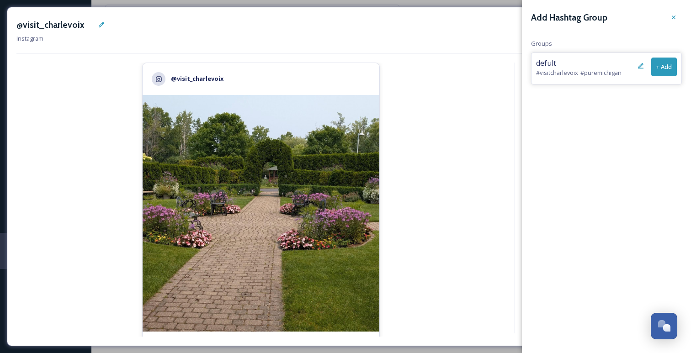
click at [663, 72] on button "+ Add" at bounding box center [665, 67] width 26 height 19
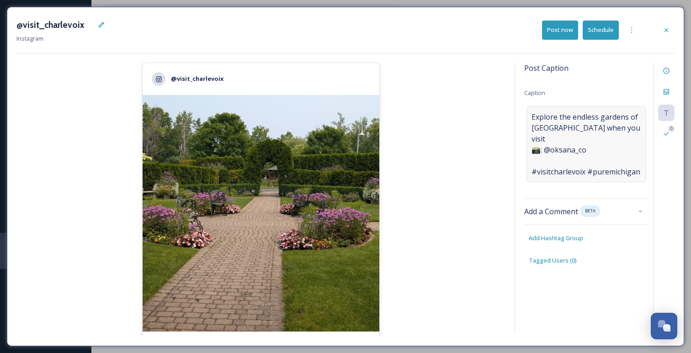
click at [549, 147] on span "Explore the endless gardens of [GEOGRAPHIC_DATA] when you visit 📸: @oksana_co #…" at bounding box center [587, 145] width 110 height 66
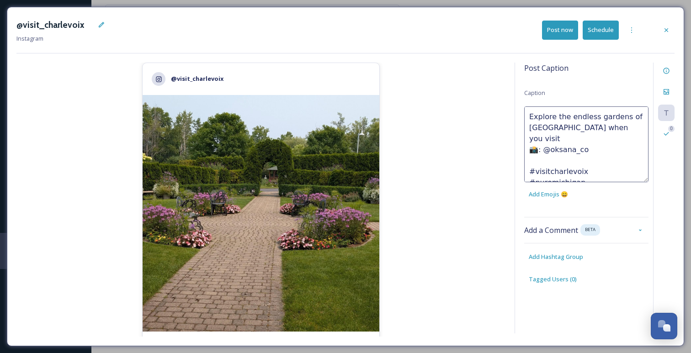
click at [542, 149] on textarea "Explore the endless gardens of [GEOGRAPHIC_DATA] when you visit 📸: @oksana_co #…" at bounding box center [586, 145] width 124 height 76
click at [527, 128] on textarea "Explore the endless gardens of [GEOGRAPHIC_DATA] when you visit 📸: @oksana_co #…" at bounding box center [586, 145] width 124 height 76
click at [558, 129] on textarea "Explore the endless gardens of @[GEOGRAPHIC_DATA] when you visit 📸: @oksana_co …" at bounding box center [586, 145] width 124 height 76
type textarea "Explore the endless gardens of @CastleFarms when you visit 📸: @oksana_co #visit…"
click at [604, 35] on button "Schedule" at bounding box center [601, 30] width 36 height 19
